Goal: Navigation & Orientation: Understand site structure

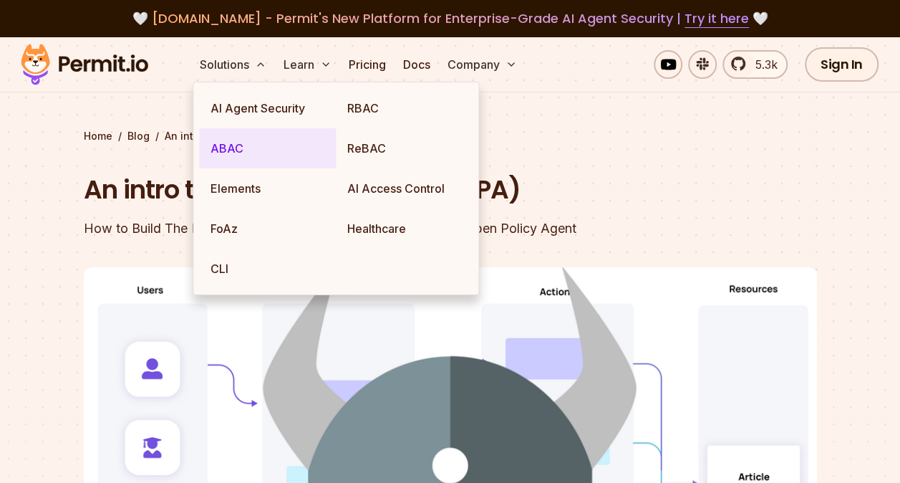
click at [255, 147] on link "ABAC" at bounding box center [267, 148] width 137 height 40
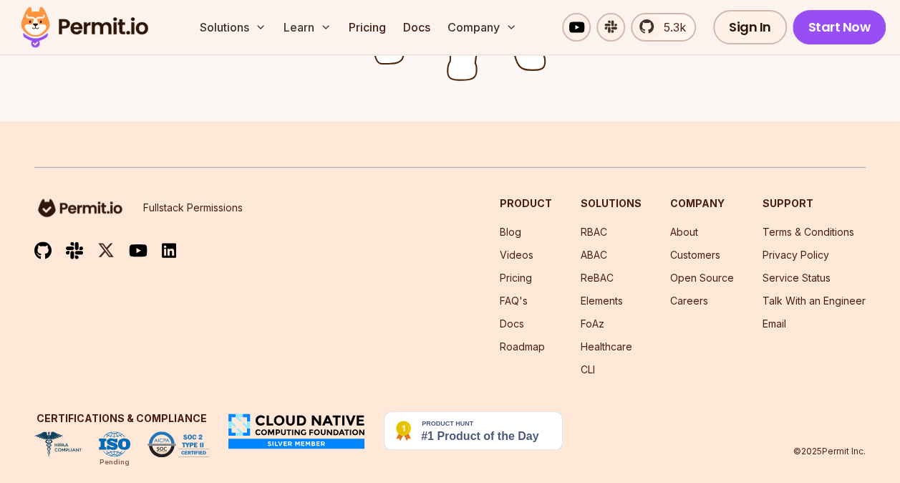
scroll to position [2926, 0]
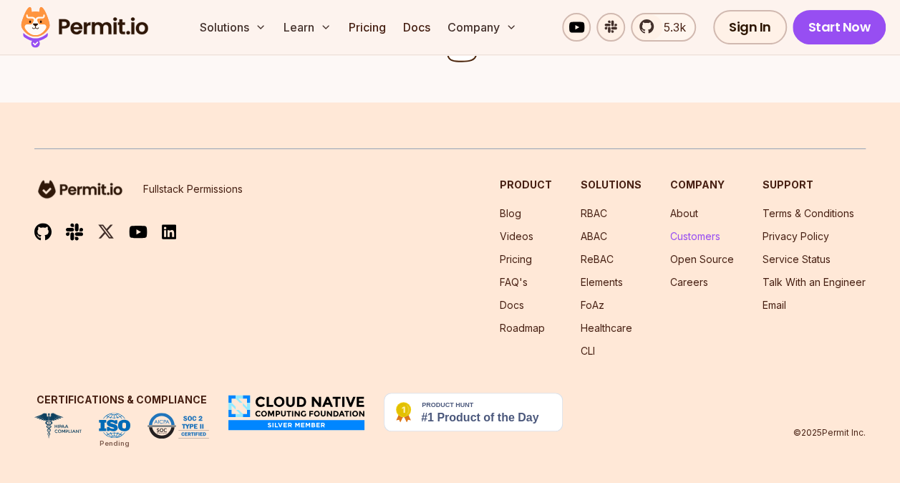
click at [699, 238] on link "Customers" at bounding box center [695, 236] width 50 height 12
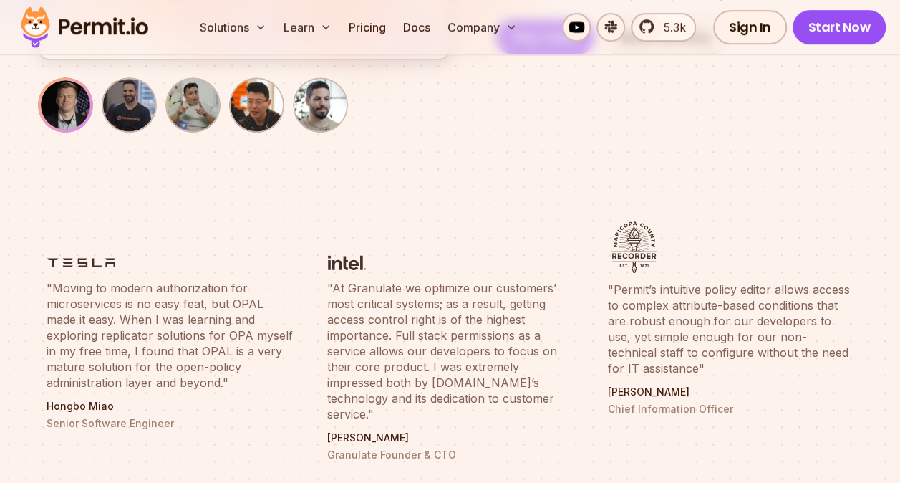
scroll to position [430, 0]
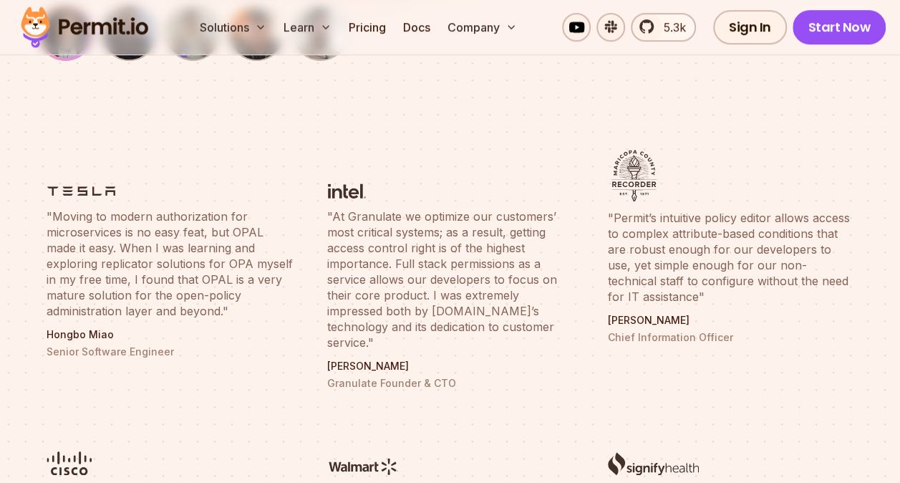
click at [309, 304] on ul ""Moving to modern authorization for microservices is no easy feat, but OPAL mad…" at bounding box center [450, 399] width 825 height 516
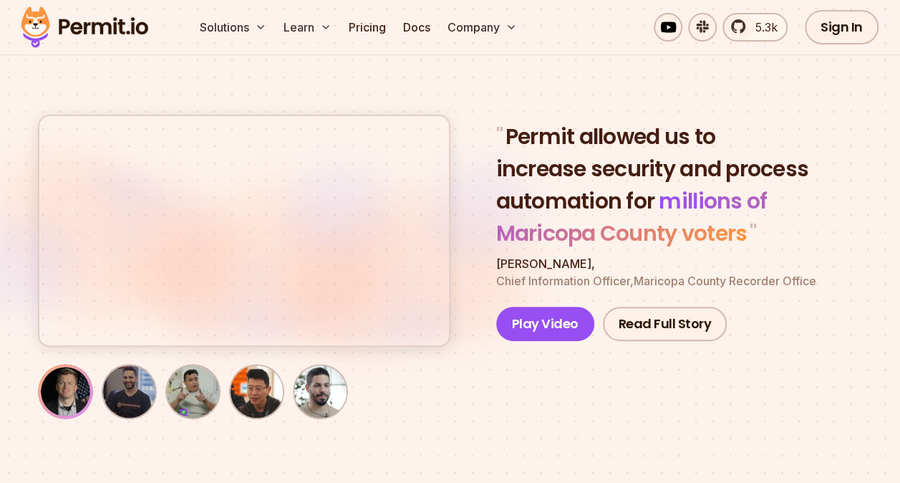
scroll to position [0, 0]
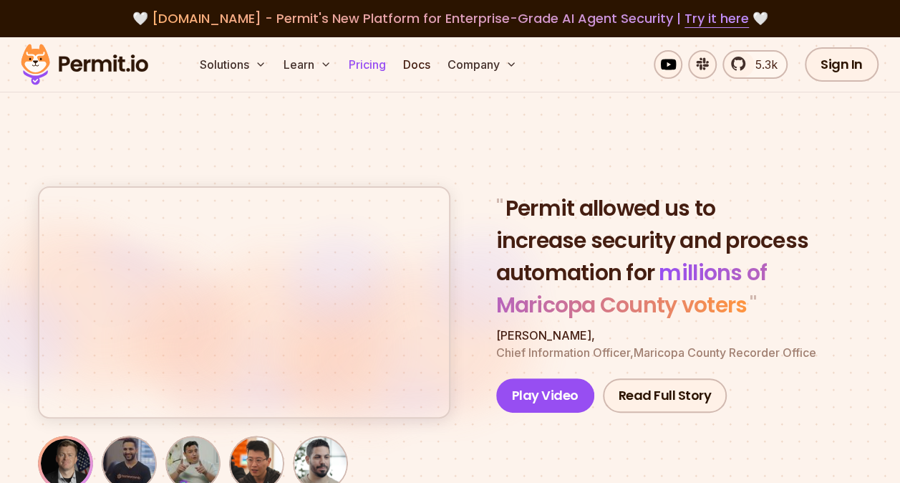
click at [364, 66] on link "Pricing" at bounding box center [367, 64] width 49 height 29
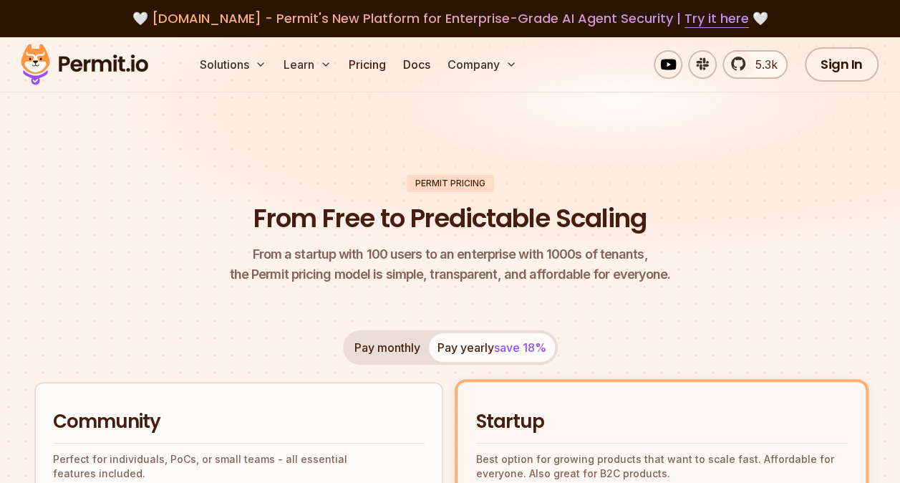
click at [98, 63] on img at bounding box center [84, 64] width 140 height 49
